Goal: Task Accomplishment & Management: Complete application form

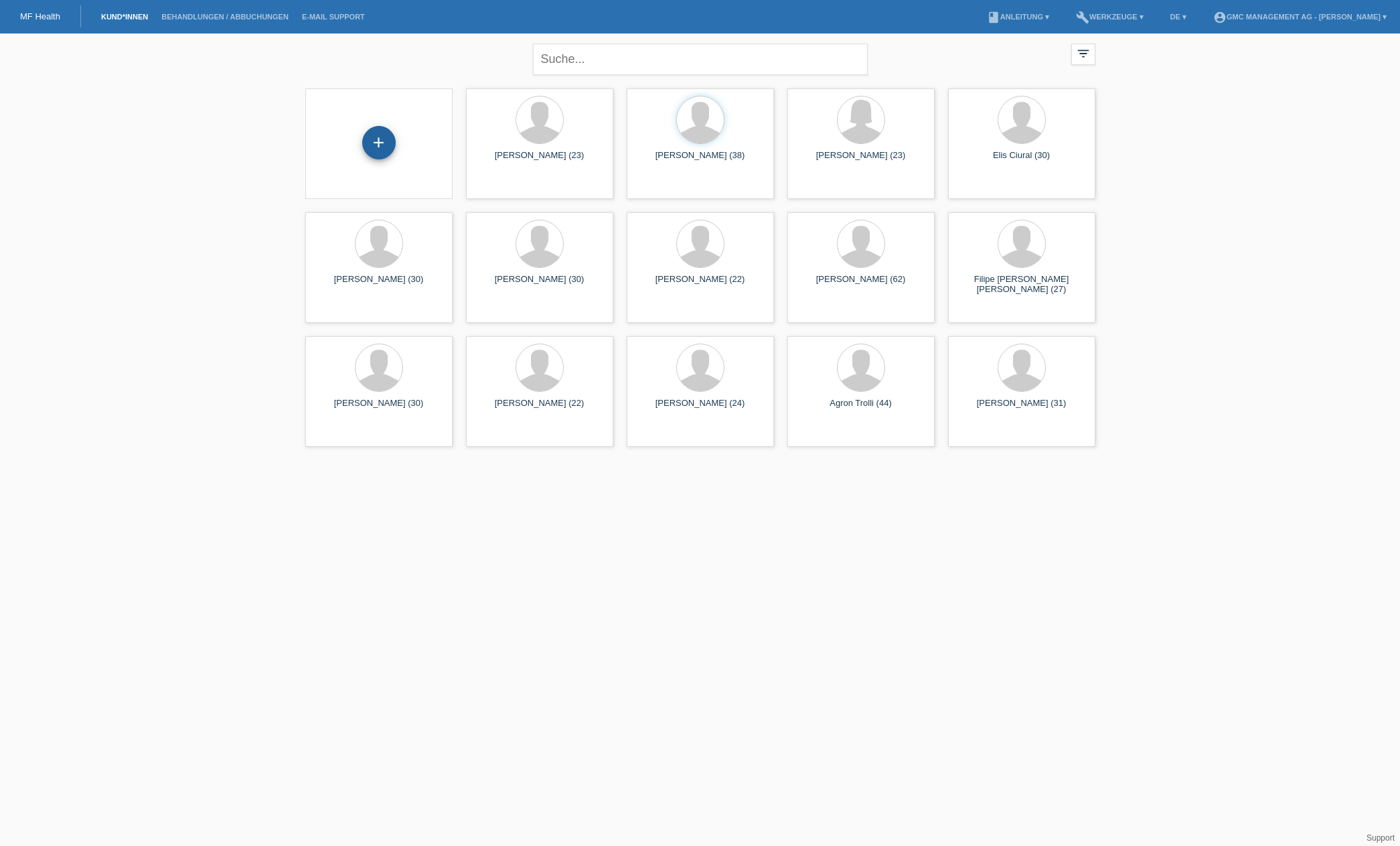
click at [379, 134] on div "+" at bounding box center [379, 142] width 33 height 33
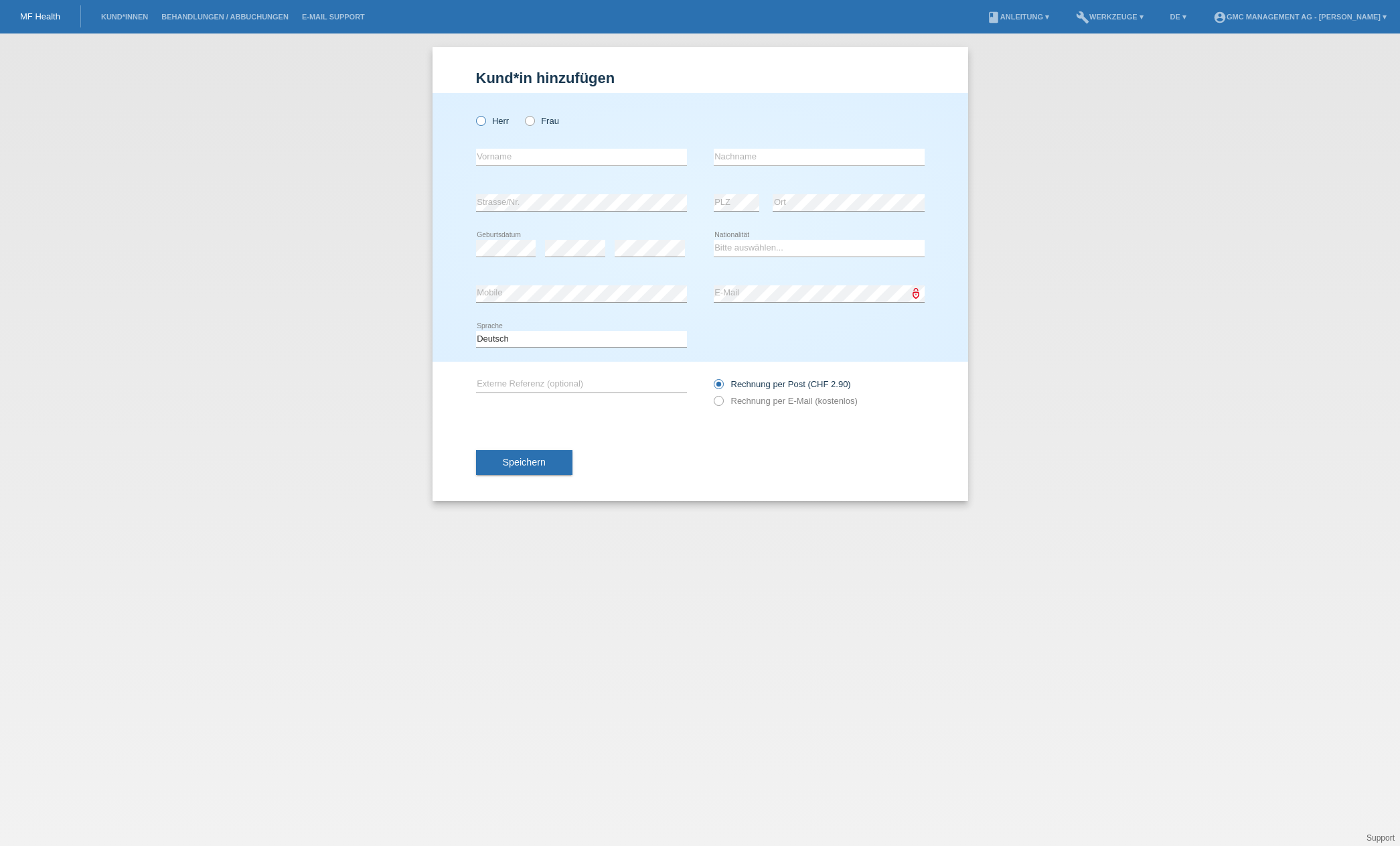
click at [473, 114] on icon at bounding box center [473, 114] width 0 height 0
click at [482, 120] on input "Herr" at bounding box center [480, 120] width 8 height 8
radio input "true"
click at [549, 155] on input "text" at bounding box center [582, 157] width 211 height 17
paste input "Heja"
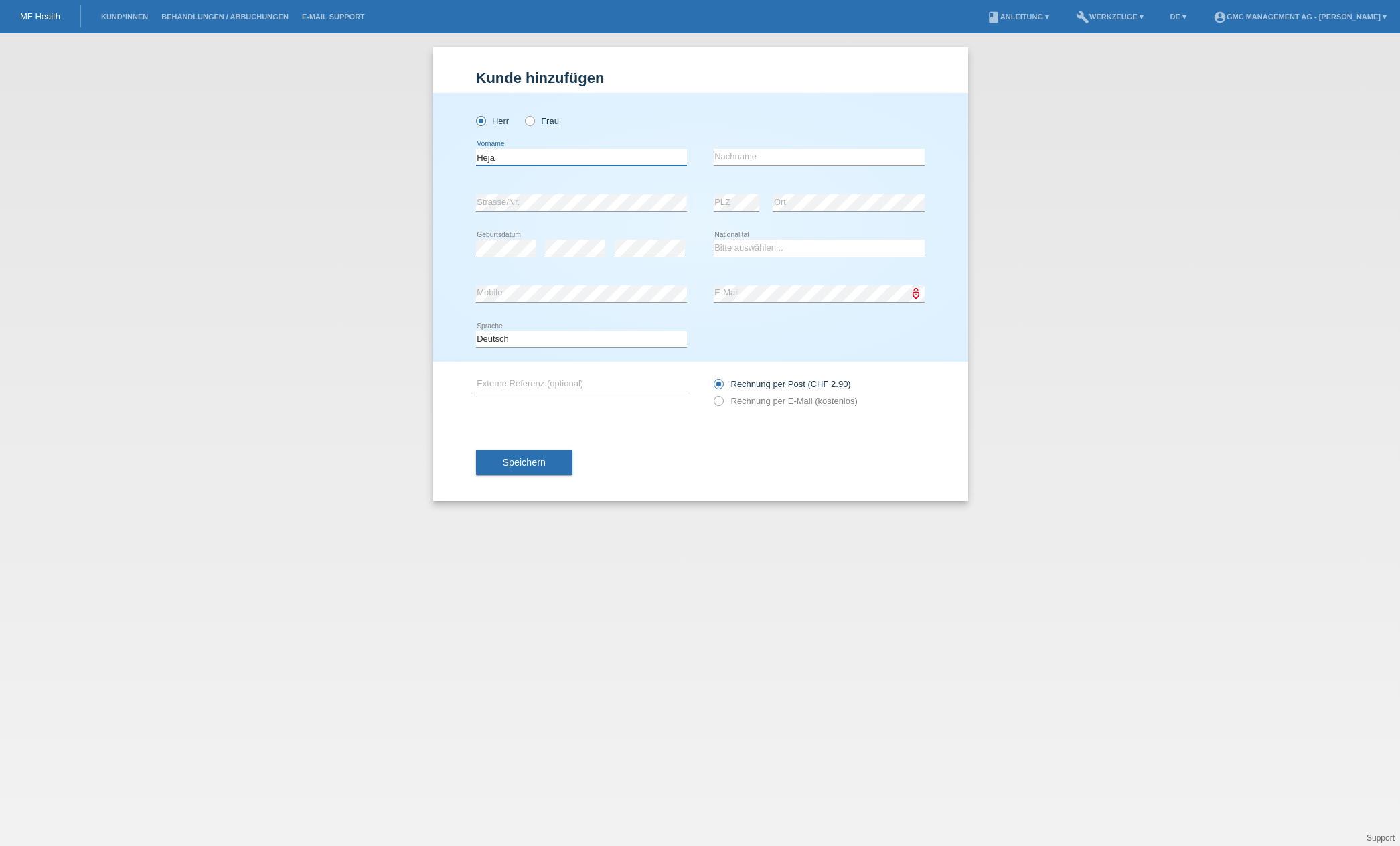
paste input "Osmani"
type input "Heja"
click at [824, 154] on input "text" at bounding box center [819, 157] width 211 height 17
paste input "Osmani"
type input "Osmani"
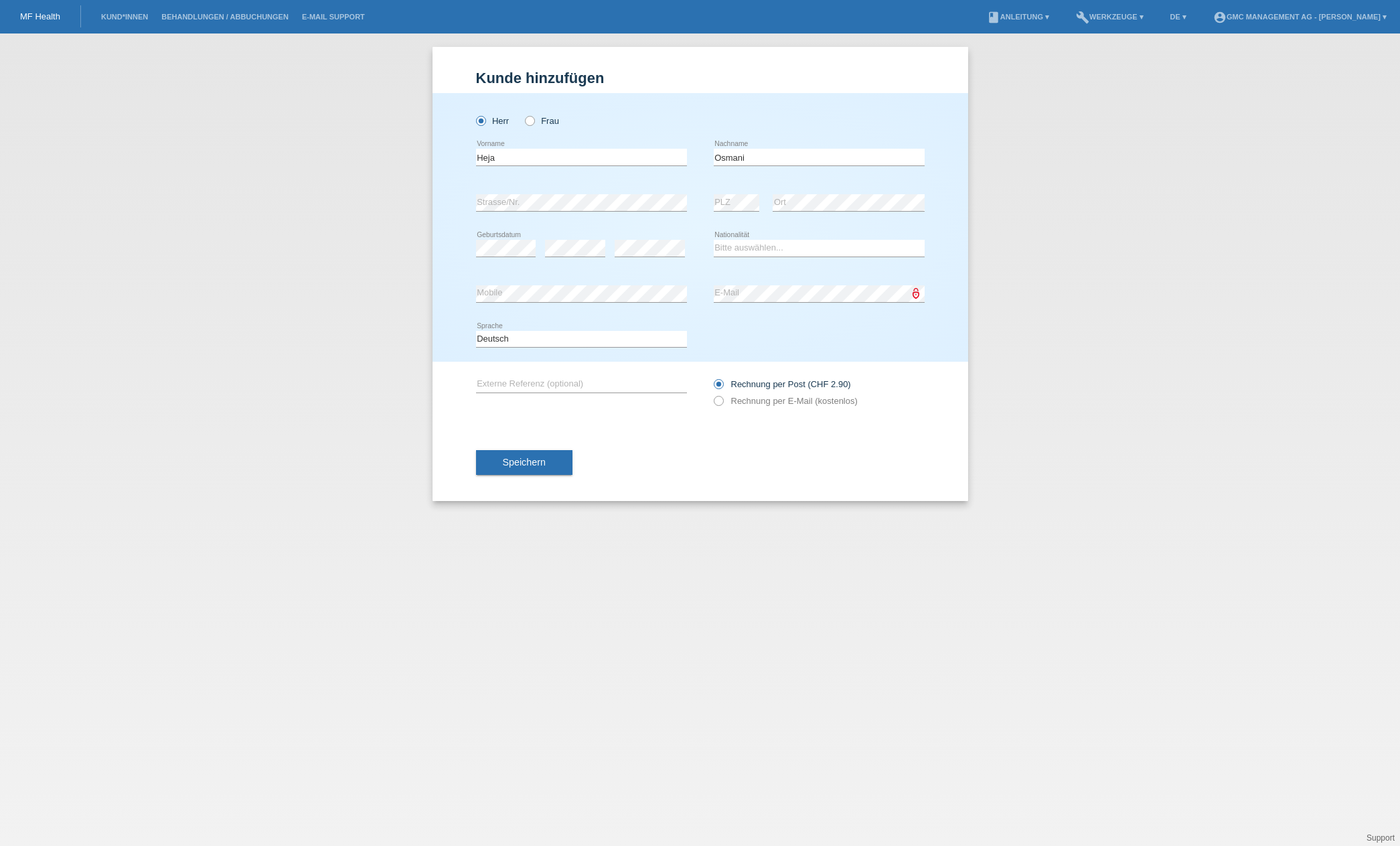
click at [944, 395] on div "Kund*in hinzufügen Kunde hinzufügen Kundin hinzufügen Herr Frau Heja error Vorn…" at bounding box center [700, 274] width 536 height 454
click at [787, 240] on select "Bitte auswählen... Schweiz Deutschland Liechtenstein Österreich ------------ Af…" at bounding box center [819, 248] width 211 height 16
click at [731, 243] on select "Bitte auswählen... Schweiz Deutschland Liechtenstein Österreich ------------ Af…" at bounding box center [819, 248] width 211 height 16
select select "CH"
click at [711, 394] on icon at bounding box center [711, 394] width 0 height 0
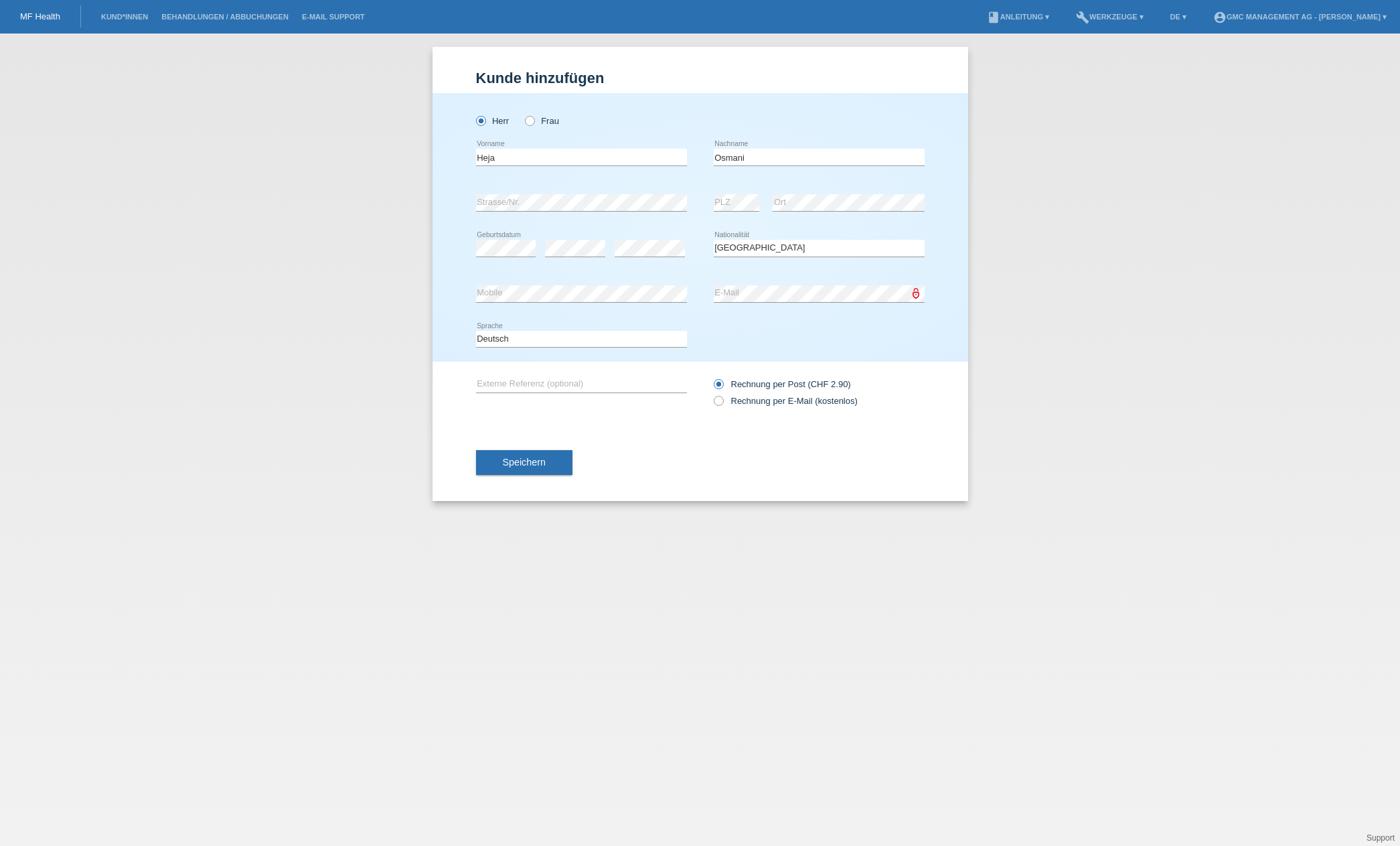
drag, startPoint x: 659, startPoint y: 455, endPoint x: 158, endPoint y: 333, distance: 515.6
click at [659, 455] on div "Speichern" at bounding box center [700, 463] width 449 height 78
click at [489, 385] on input "text" at bounding box center [582, 384] width 211 height 17
type input "g"
drag, startPoint x: 505, startPoint y: 379, endPoint x: 306, endPoint y: 398, distance: 199.9
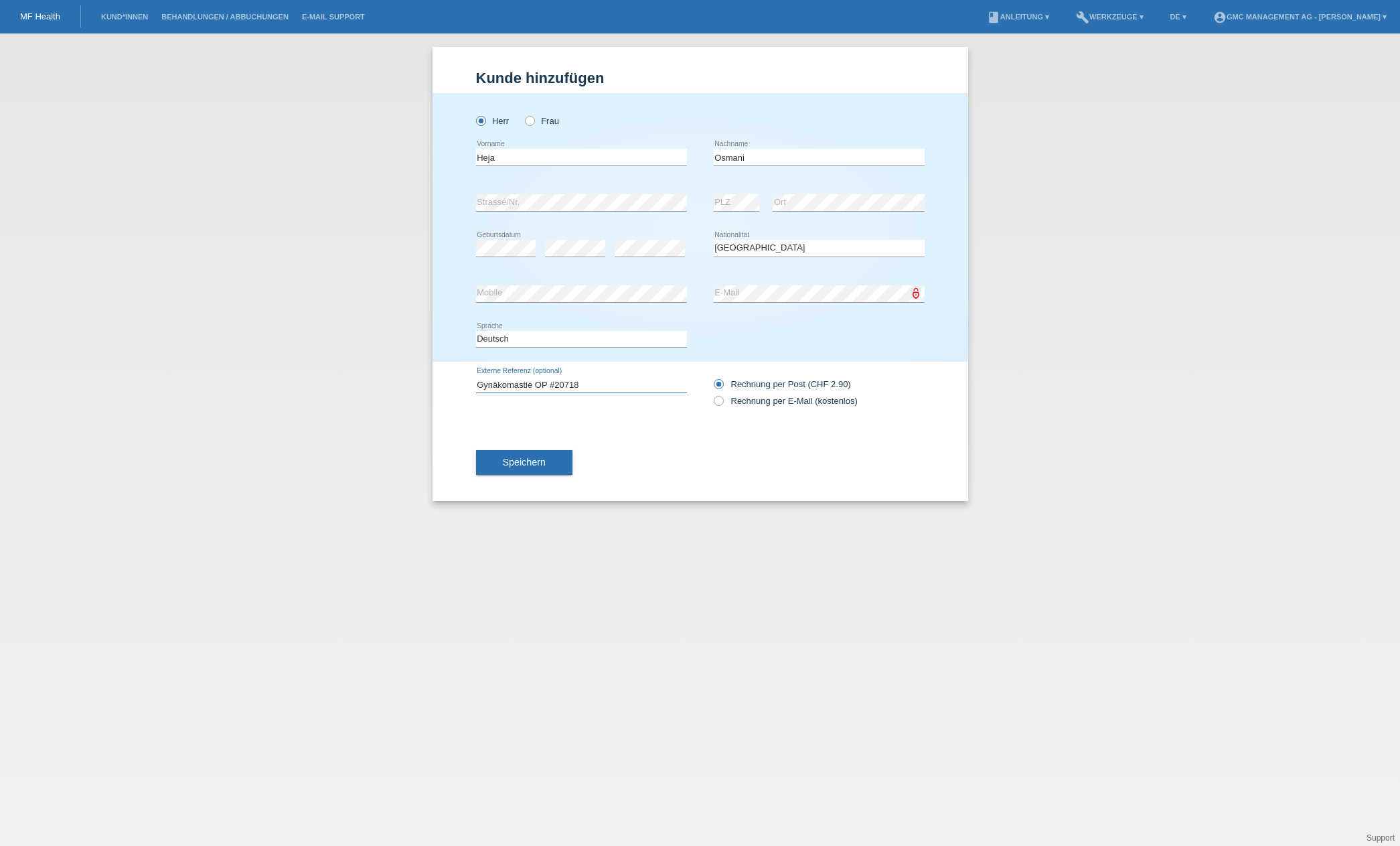
click at [385, 386] on div "Kund*in hinzufügen Kunde hinzufügen Kundin hinzufügen Herr Frau Heja error Vorn…" at bounding box center [700, 439] width 1400 height 813
type input "Gynäkomastie OP #20718"
click at [518, 469] on button "Speichern" at bounding box center [524, 463] width 96 height 26
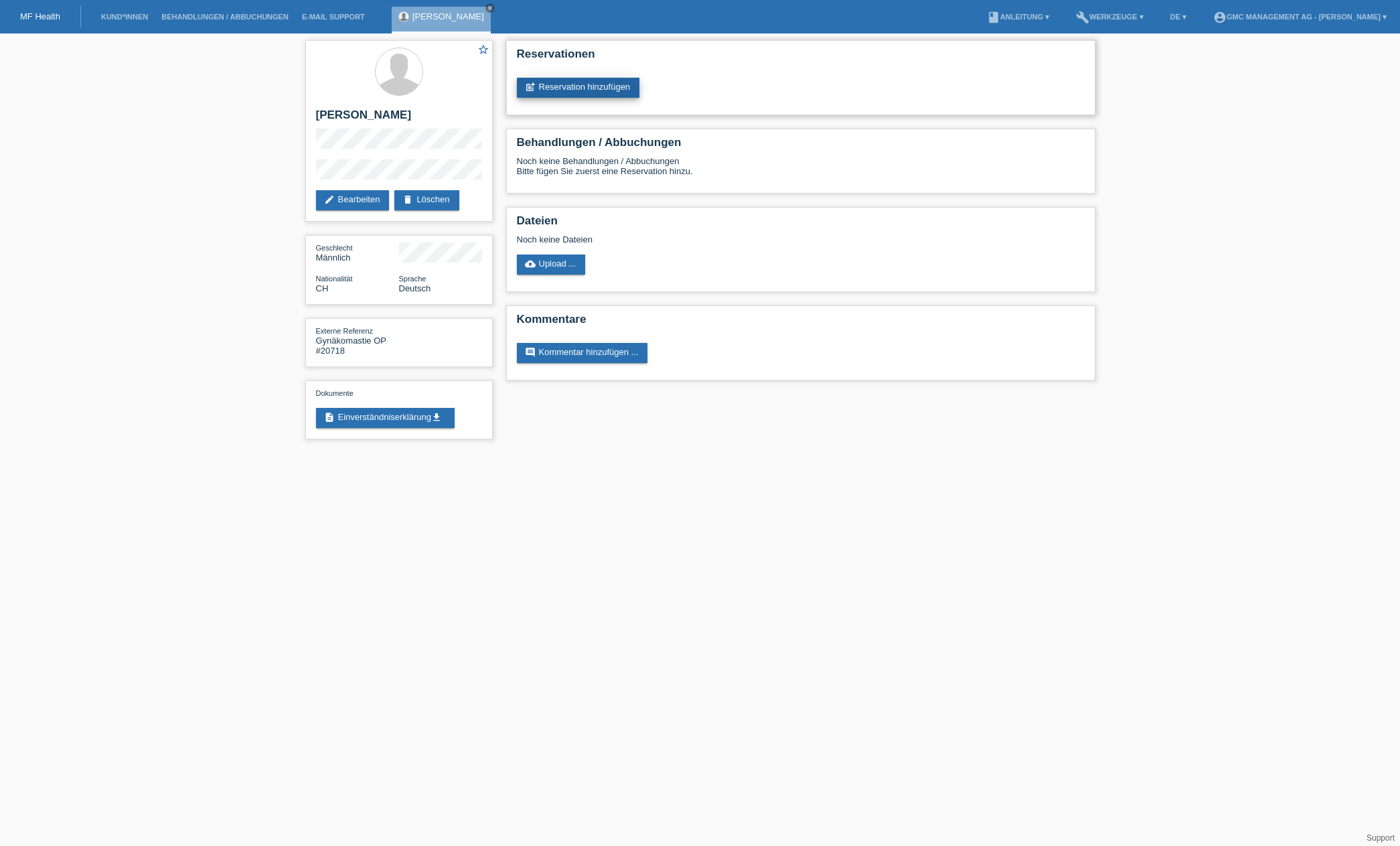
click at [603, 93] on link "post_add Reservation hinzufügen" at bounding box center [578, 88] width 123 height 20
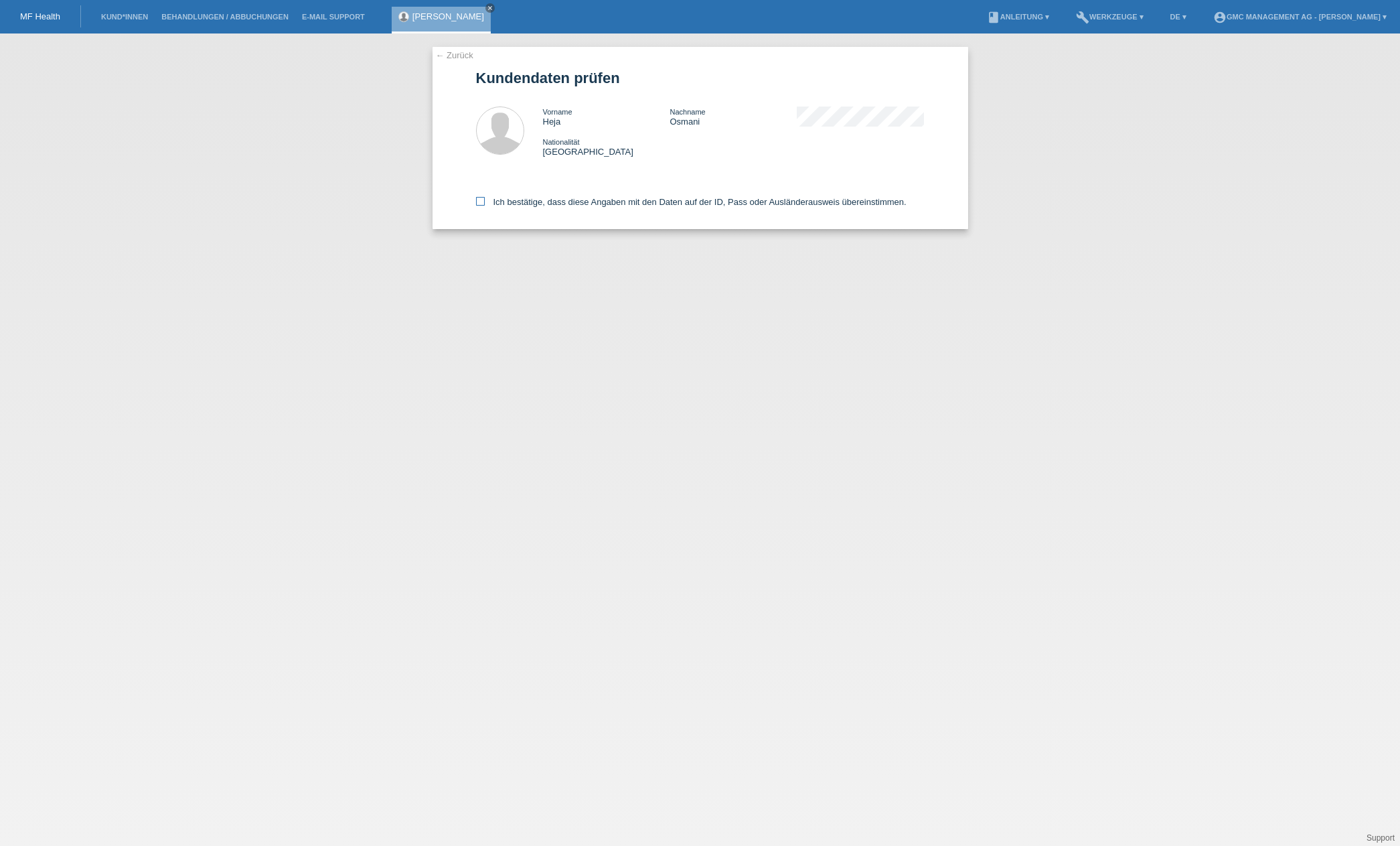
click at [479, 201] on icon at bounding box center [480, 201] width 8 height 8
click at [479, 201] on input "Ich bestätige, dass diese Angaben mit den Daten auf der ID, Pass oder Ausländer…" at bounding box center [480, 201] width 8 height 8
checkbox input "true"
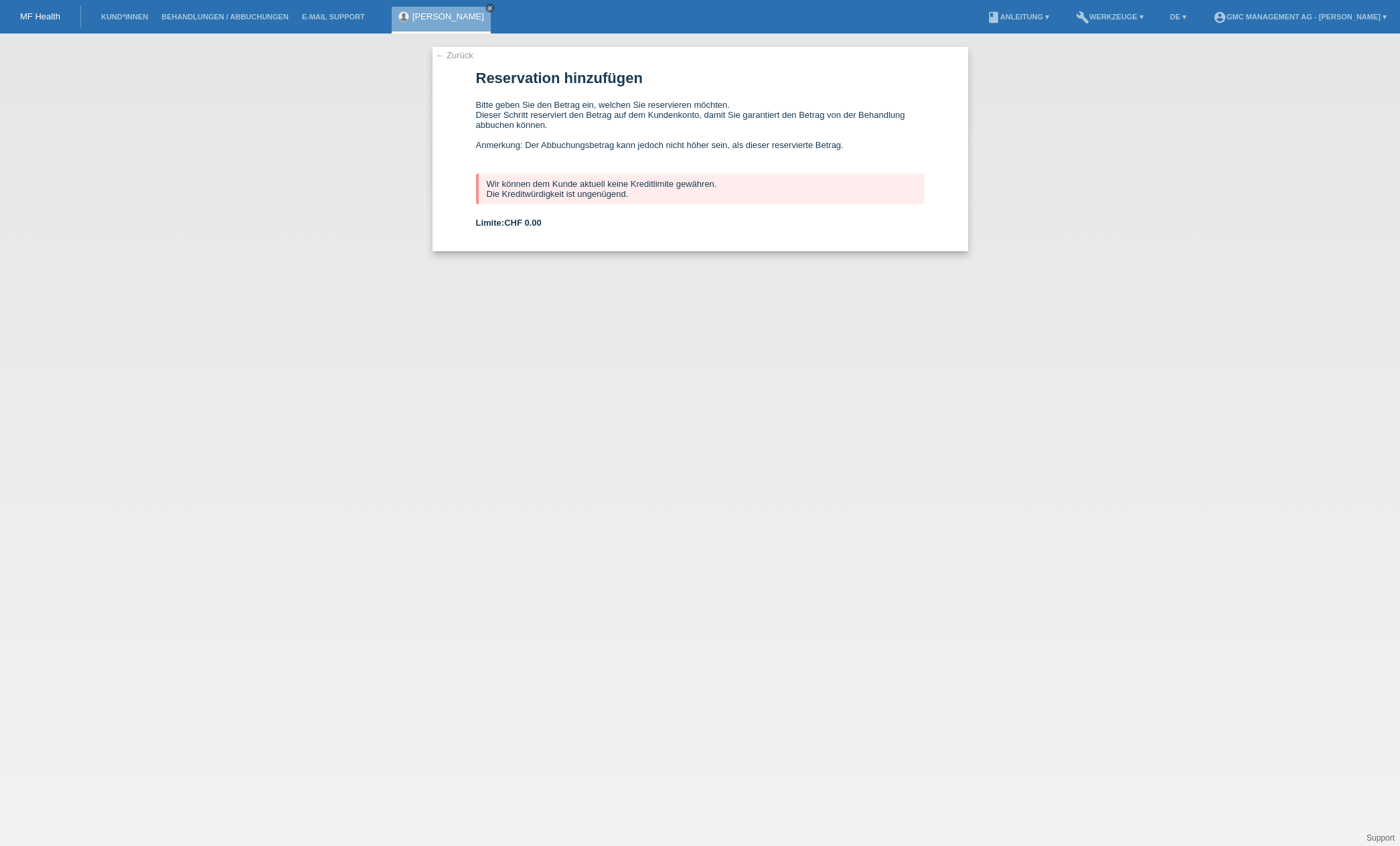
drag, startPoint x: 345, startPoint y: 134, endPoint x: 355, endPoint y: 134, distance: 10.0
click at [345, 134] on div "← Zurück Reservation hinzufügen Bitte geben Sie den Betrag ein, welchen Sie res…" at bounding box center [700, 439] width 1400 height 813
click at [487, 6] on icon "close" at bounding box center [490, 8] width 7 height 7
click at [114, 13] on link "Kund*innen" at bounding box center [125, 17] width 61 height 8
